Goal: Transaction & Acquisition: Purchase product/service

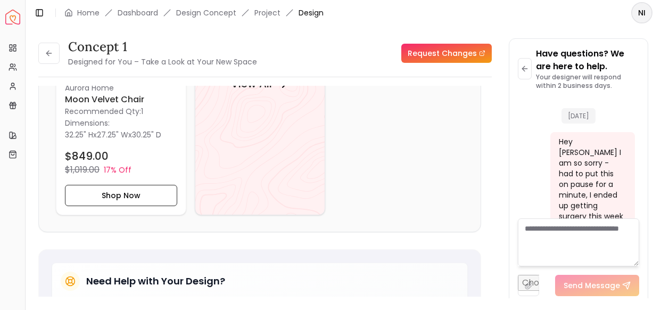
scroll to position [1372, 0]
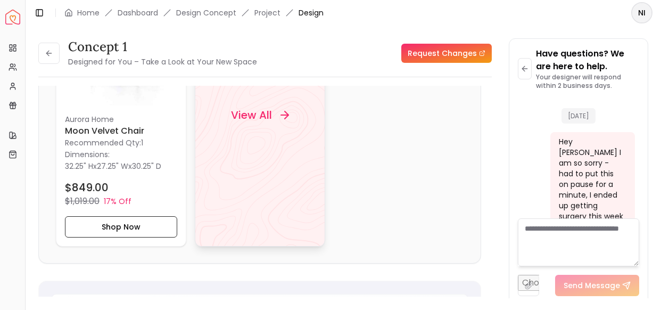
click at [270, 122] on div "View All" at bounding box center [260, 115] width 84 height 32
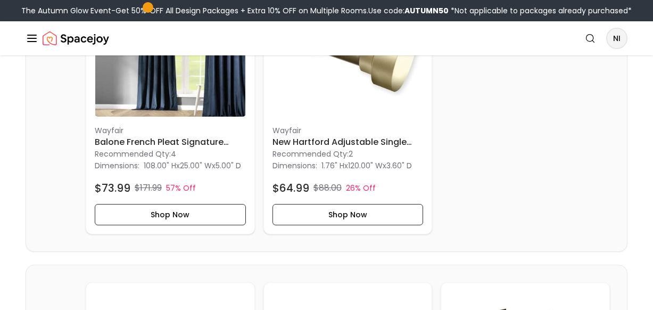
scroll to position [1248, 0]
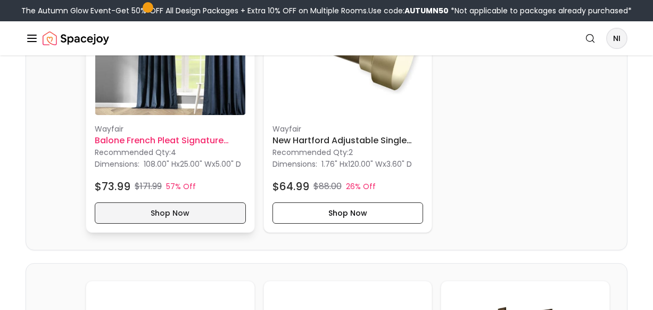
click at [194, 224] on button "Shop Now" at bounding box center [170, 212] width 151 height 21
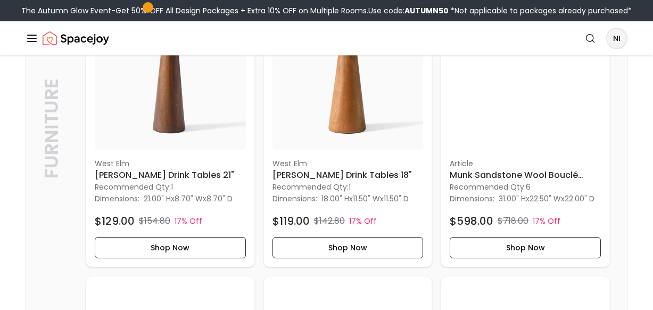
scroll to position [2118, 0]
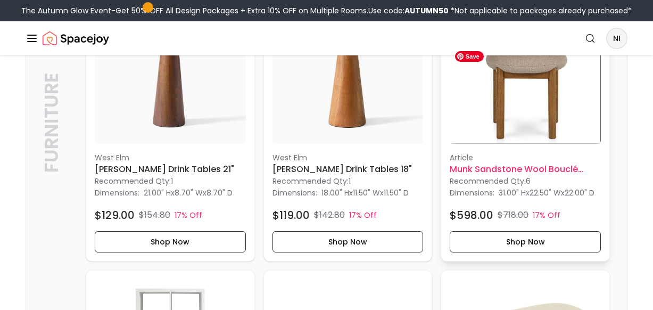
click at [554, 139] on img at bounding box center [525, 68] width 151 height 151
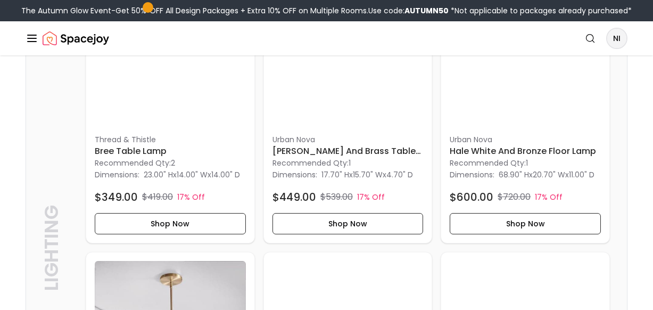
scroll to position [3032, 0]
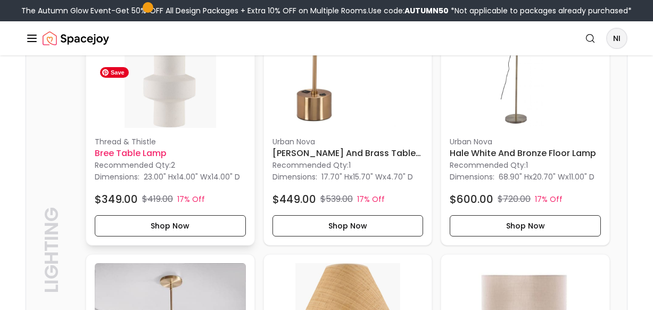
click at [173, 128] on img at bounding box center [170, 52] width 151 height 151
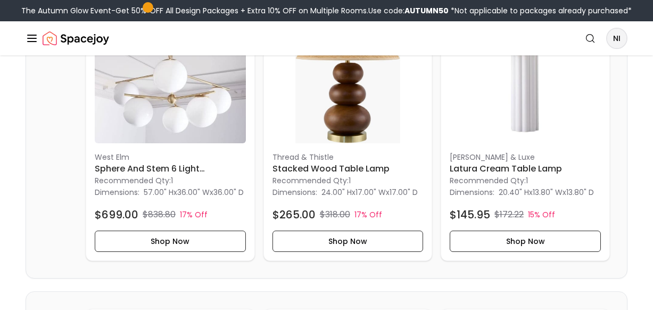
scroll to position [3301, 0]
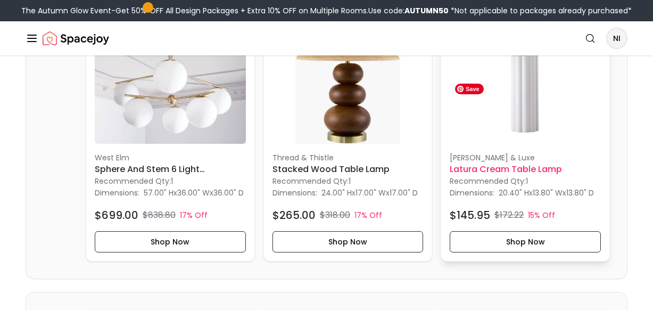
click at [535, 144] on img at bounding box center [525, 68] width 151 height 151
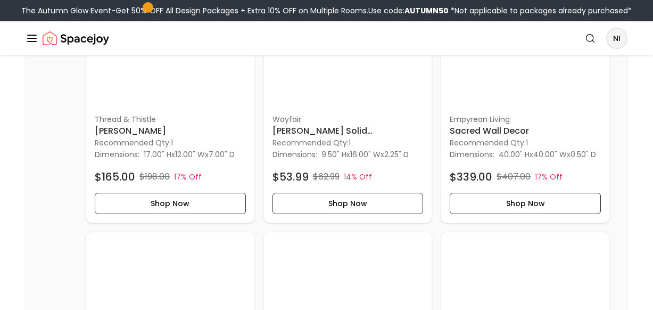
scroll to position [4523, 0]
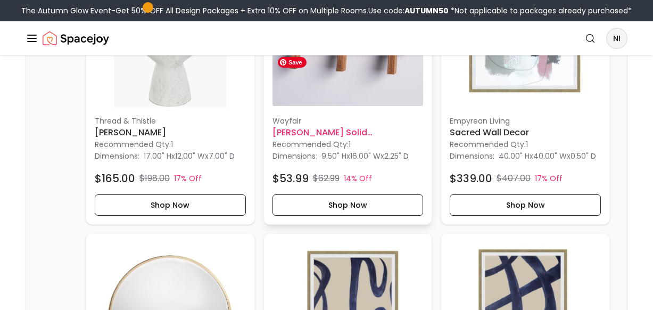
click at [378, 107] on img at bounding box center [348, 31] width 151 height 151
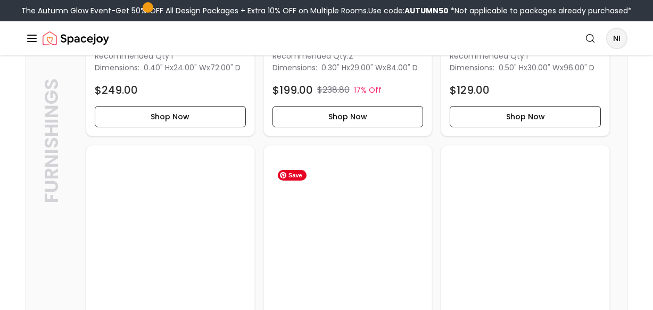
scroll to position [0, 0]
